Goal: Find specific page/section: Find specific page/section

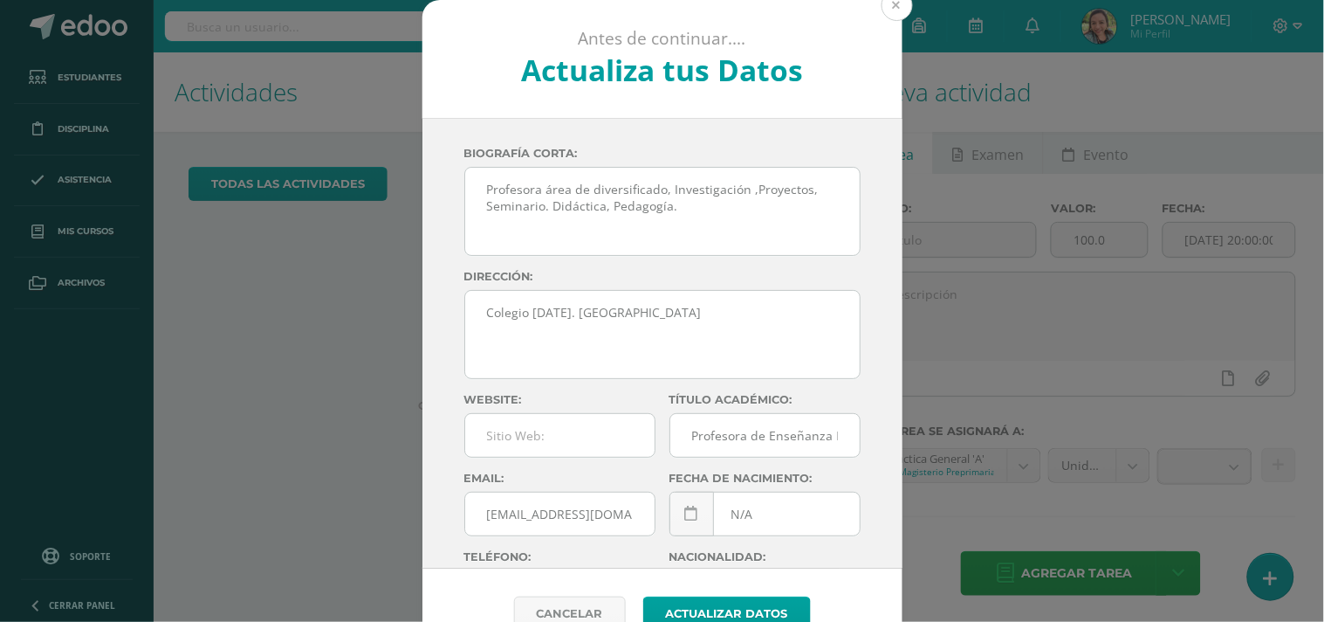
click at [891, 3] on button at bounding box center [897, 5] width 31 height 31
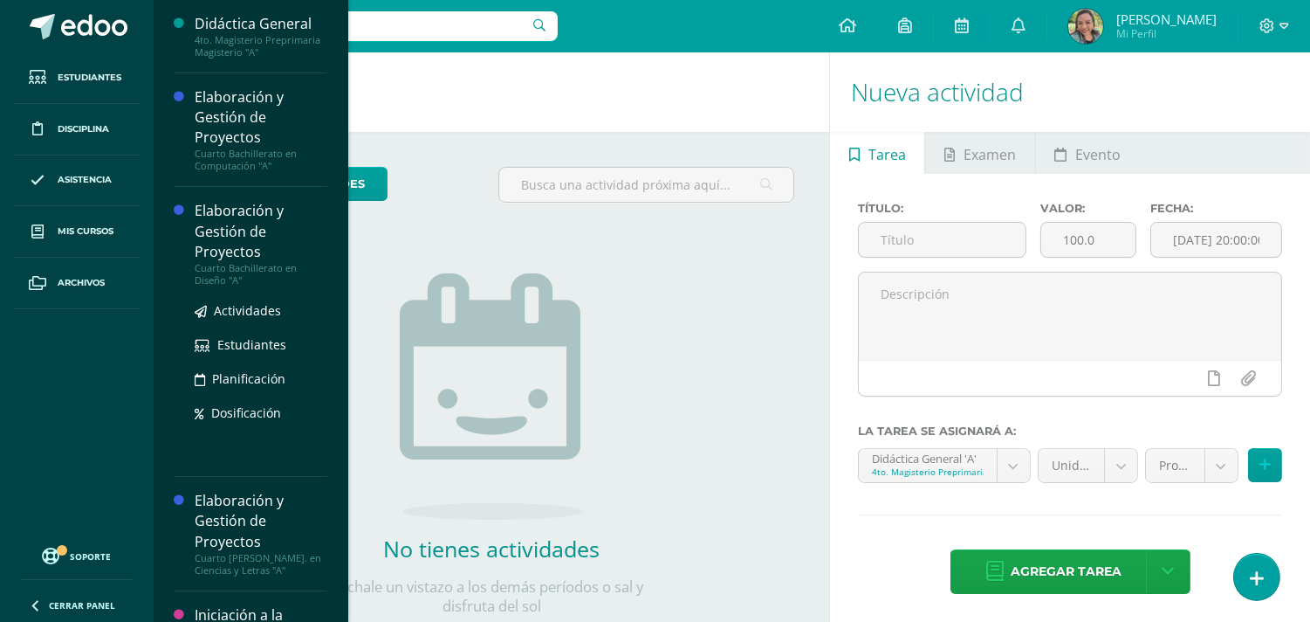
click at [236, 236] on div "Elaboración y Gestión de Proyectos" at bounding box center [261, 231] width 133 height 60
click at [264, 342] on span "Estudiantes" at bounding box center [251, 344] width 69 height 17
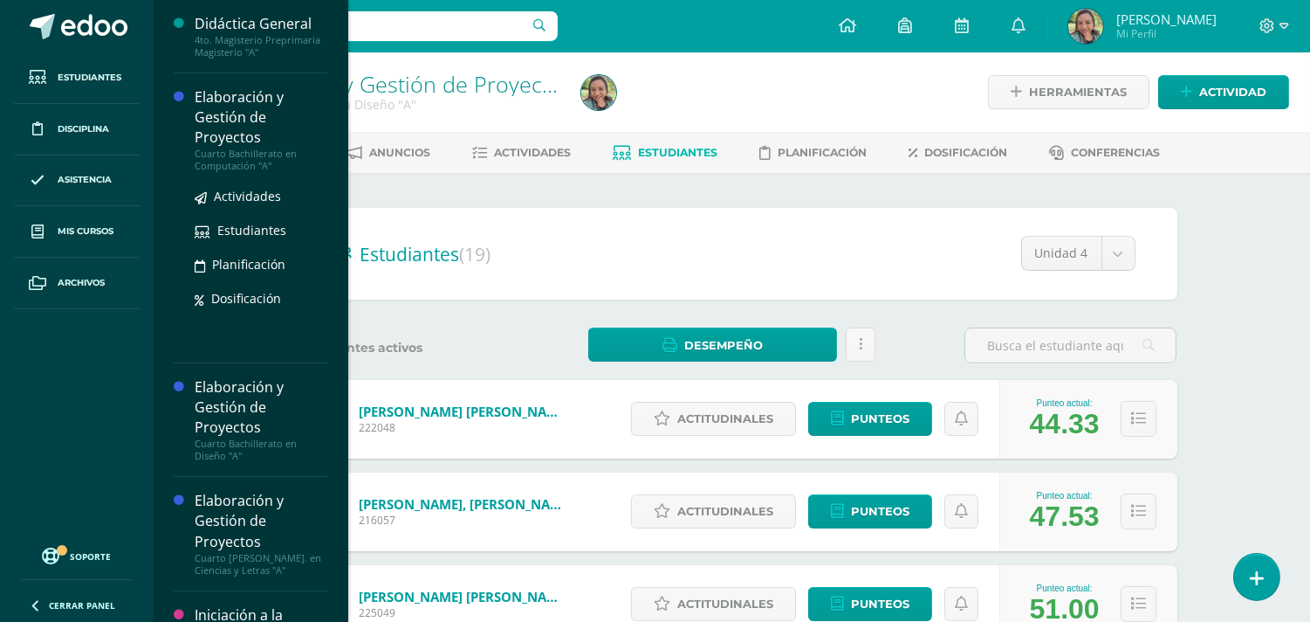
click at [263, 138] on div "Elaboración y Gestión de Proyectos" at bounding box center [261, 117] width 133 height 60
click at [264, 233] on span "Estudiantes" at bounding box center [251, 230] width 69 height 17
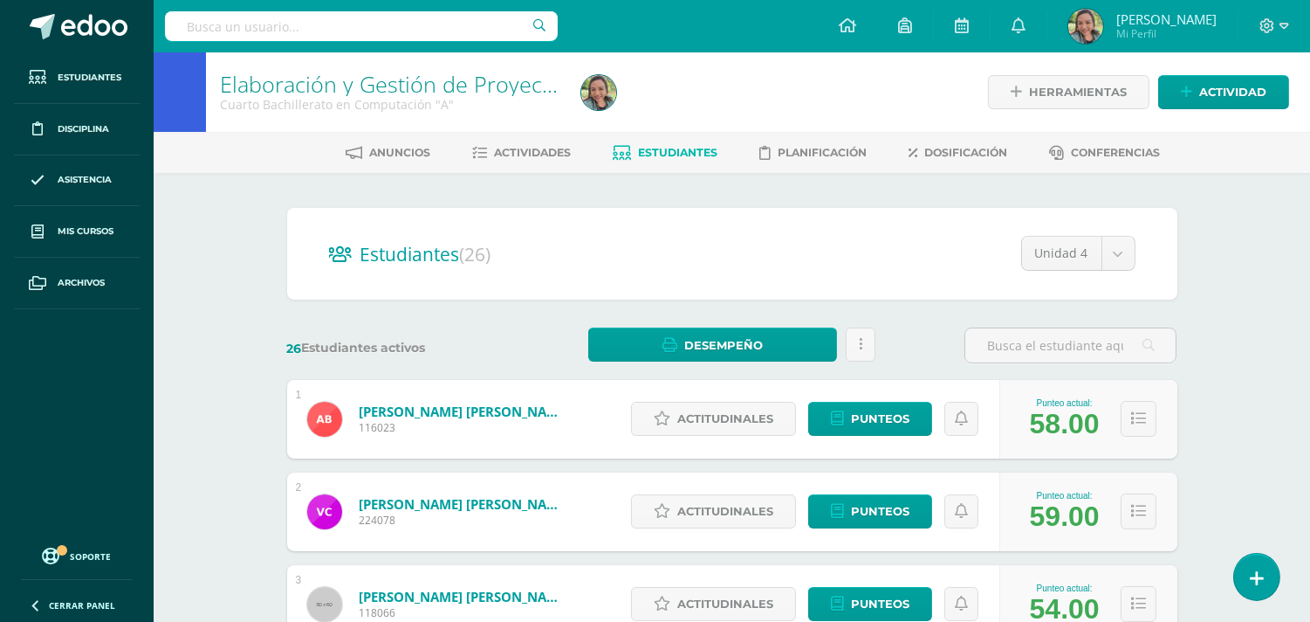
click at [878, 76] on div at bounding box center [758, 91] width 368 height 79
